Goal: Information Seeking & Learning: Learn about a topic

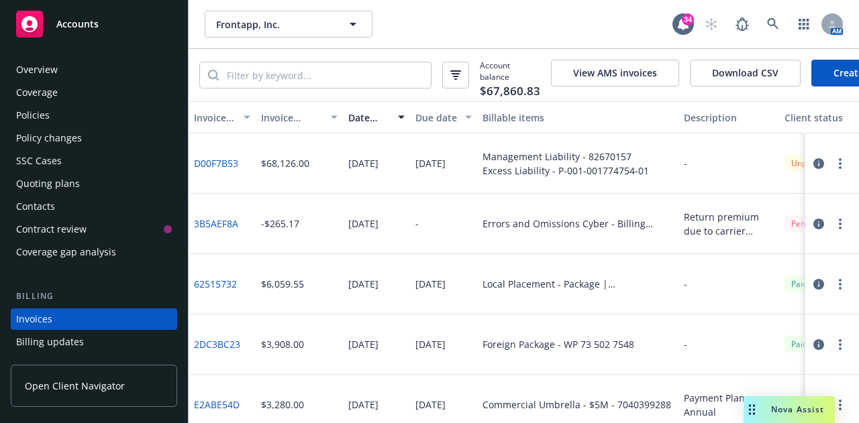
scroll to position [86, 0]
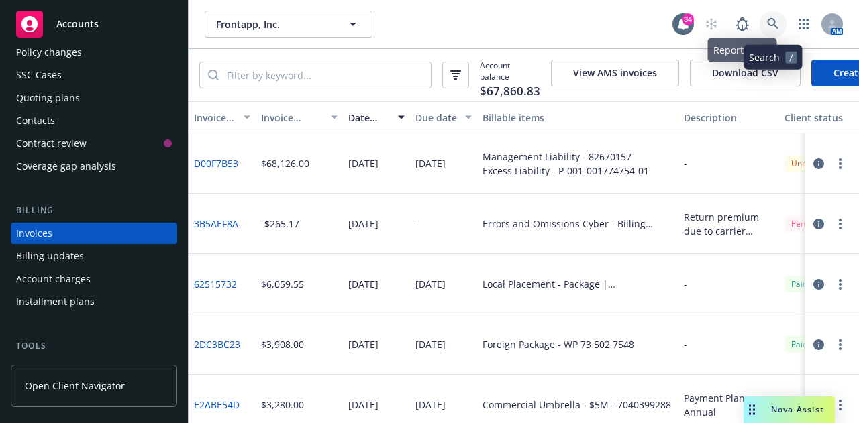
click at [761, 20] on link at bounding box center [772, 24] width 27 height 27
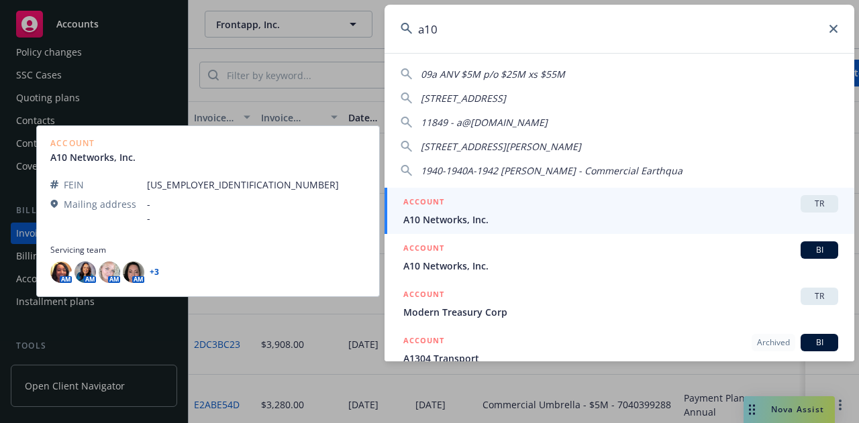
type input "a10"
click at [492, 211] on div "ACCOUNT TR" at bounding box center [620, 203] width 435 height 17
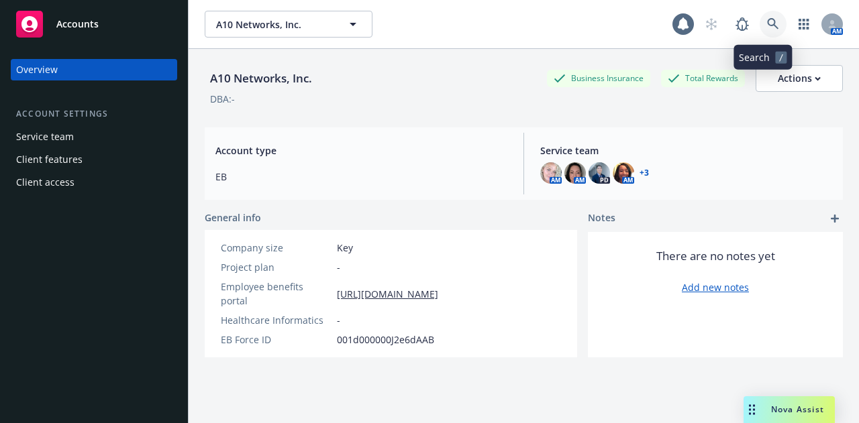
click at [759, 25] on link at bounding box center [772, 24] width 27 height 27
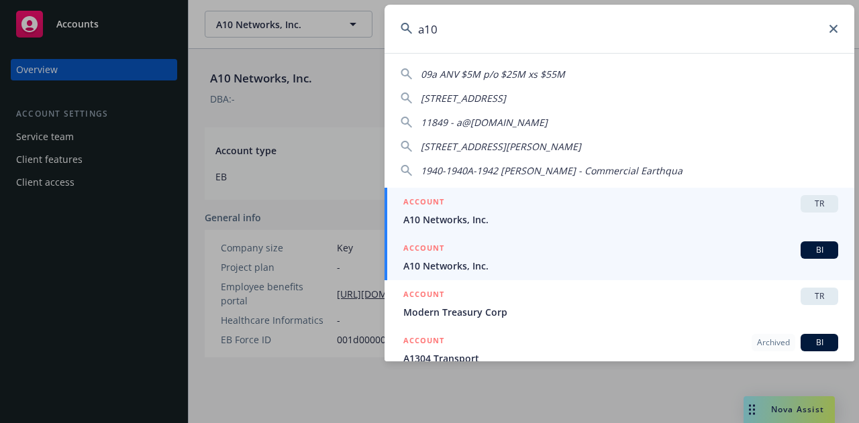
type input "a10"
click at [594, 264] on span "A10 Networks, Inc." at bounding box center [620, 266] width 435 height 14
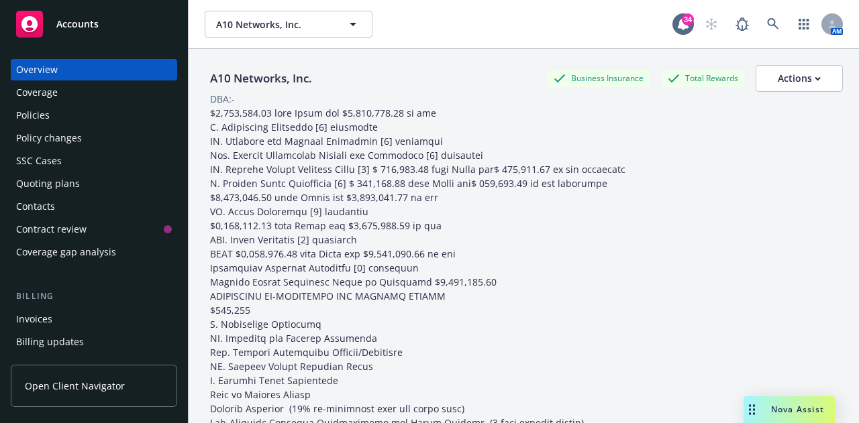
click at [68, 122] on div "Policies" at bounding box center [94, 115] width 156 height 21
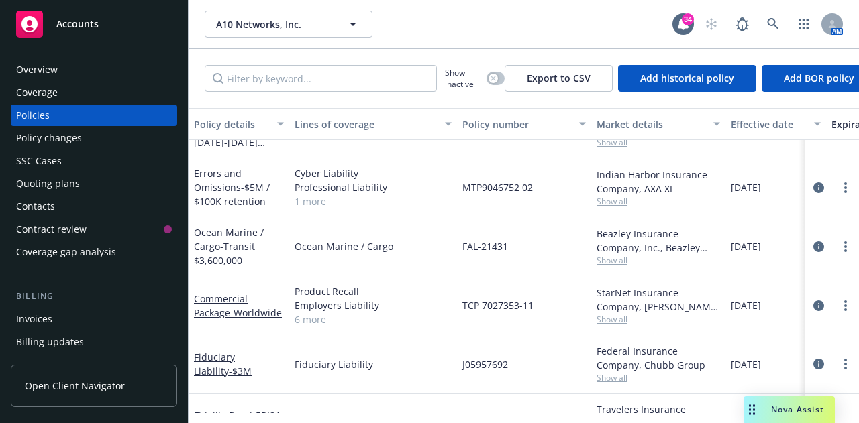
scroll to position [358, 0]
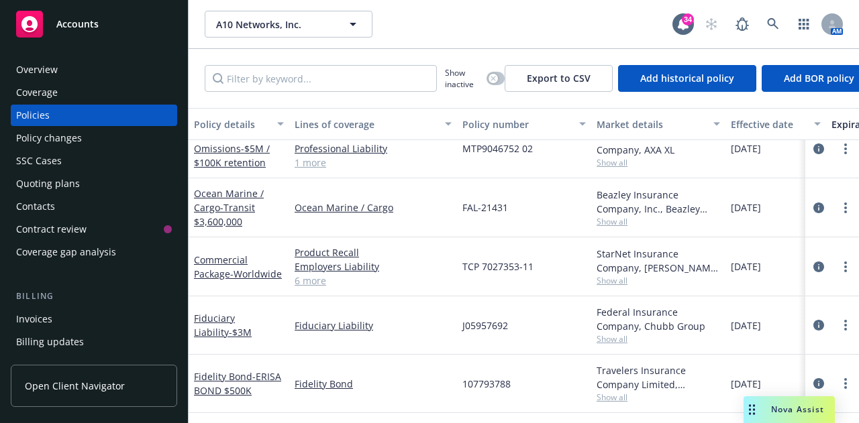
click at [252, 312] on link "Fiduciary Liability - $3M" at bounding box center [223, 325] width 58 height 27
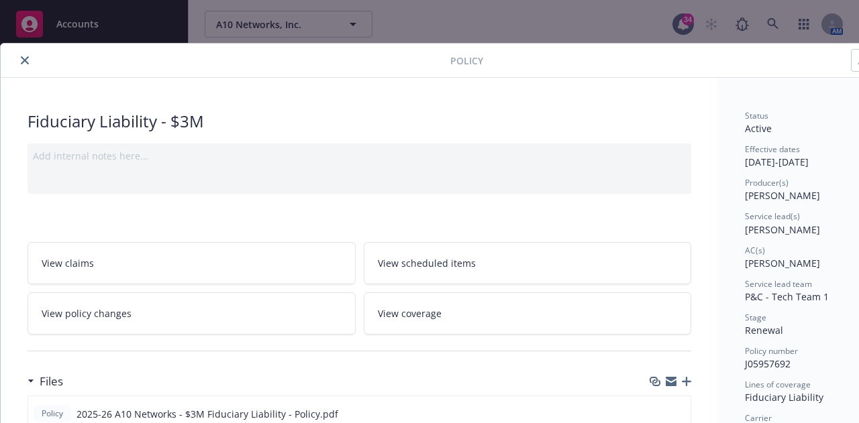
click at [31, 61] on button "close" at bounding box center [25, 60] width 16 height 16
